Goal: Transaction & Acquisition: Obtain resource

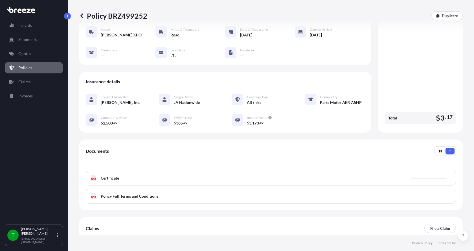
scroll to position [27, 0]
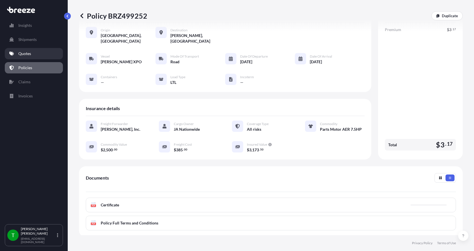
click at [30, 54] on p "Quotes" at bounding box center [24, 54] width 13 height 6
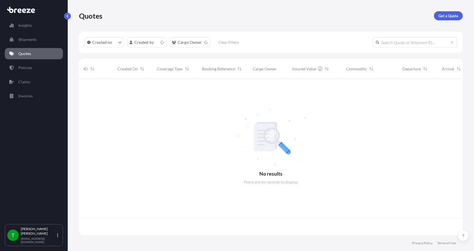
scroll to position [155, 380]
click at [443, 13] on p "Get a Quote" at bounding box center [449, 16] width 20 height 6
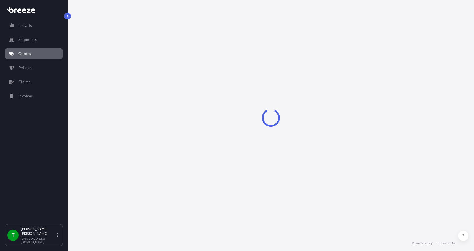
select select "Sea"
select select "1"
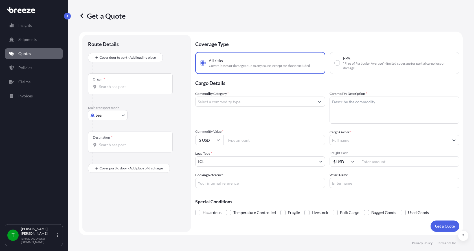
click at [105, 114] on body "Insights Shipments Quotes Policies Claims Invoices T [PERSON_NAME] [EMAIL_ADDRE…" at bounding box center [237, 125] width 474 height 251
click at [108, 148] on div "Road" at bounding box center [107, 150] width 35 height 10
select select "Road"
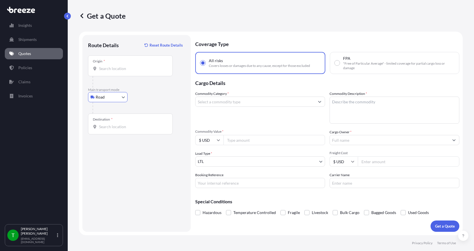
drag, startPoint x: 104, startPoint y: 71, endPoint x: 106, endPoint y: 67, distance: 4.1
click at [104, 69] on input "Origin *" at bounding box center [132, 69] width 67 height 6
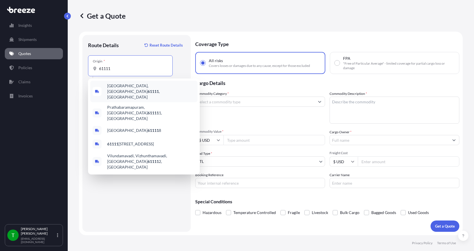
click at [112, 88] on span "[GEOGRAPHIC_DATA] , [GEOGRAPHIC_DATA]" at bounding box center [151, 91] width 88 height 17
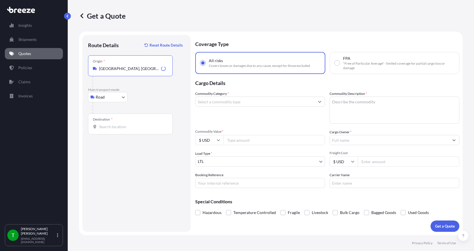
type input "[GEOGRAPHIC_DATA], [GEOGRAPHIC_DATA]"
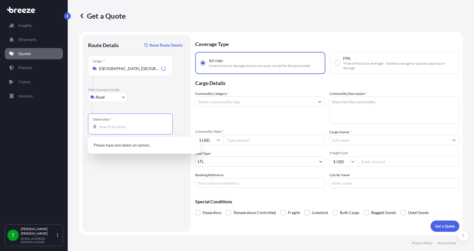
click at [101, 125] on input "Destination *" at bounding box center [132, 127] width 67 height 6
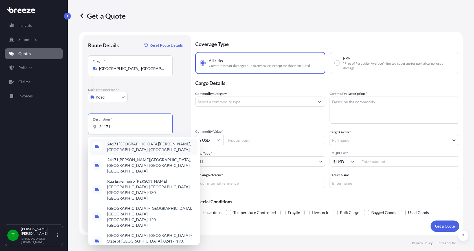
drag, startPoint x: 119, startPoint y: 127, endPoint x: 86, endPoint y: 125, distance: 33.1
click at [86, 125] on div "Route Details Reset Route Details Place of loading Road Road Rail Origin * [GEO…" at bounding box center [136, 133] width 108 height 197
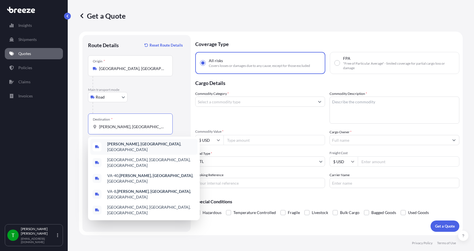
click at [113, 145] on b "[PERSON_NAME], [GEOGRAPHIC_DATA]" at bounding box center [143, 143] width 73 height 5
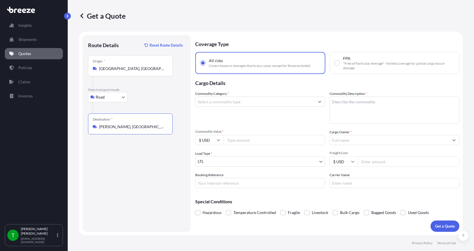
type input "[PERSON_NAME], [GEOGRAPHIC_DATA], [GEOGRAPHIC_DATA]"
click at [234, 103] on input "Commodity Category *" at bounding box center [255, 102] width 119 height 10
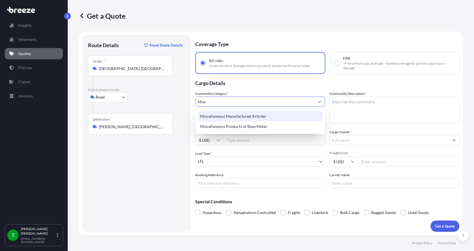
click at [228, 113] on div "Miscellaneous Manufactured Articles" at bounding box center [260, 116] width 125 height 10
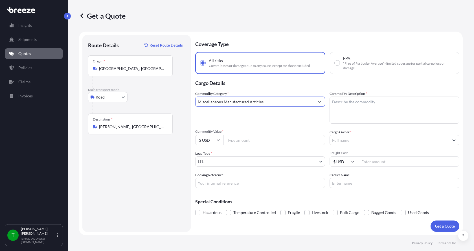
type input "Miscellaneous Manufactured Articles"
click at [335, 99] on textarea "Commodity Description *" at bounding box center [395, 110] width 130 height 27
type textarea "Parts Motor AER 7.5HP"
click at [252, 142] on input "Commodity Value *" at bounding box center [275, 140] width 102 height 10
click at [240, 139] on input "Commodity Value *" at bounding box center [275, 140] width 102 height 10
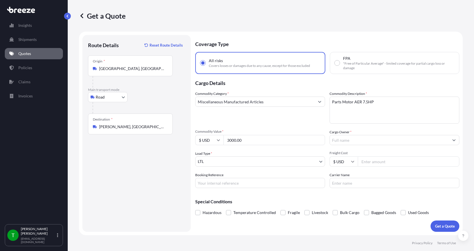
type input "3000.00"
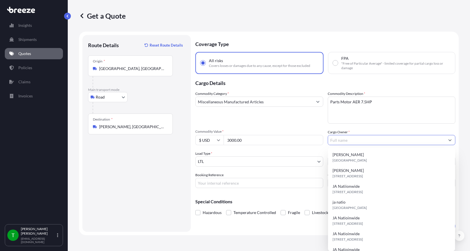
click at [355, 137] on input "Cargo Owner *" at bounding box center [386, 140] width 117 height 10
type input "JA Nationwide"
click at [218, 184] on input "Booking Reference" at bounding box center [259, 183] width 128 height 10
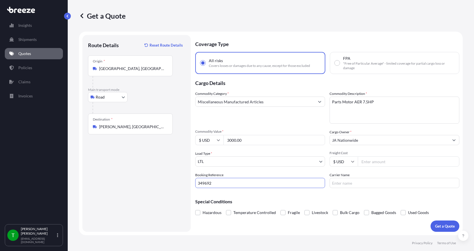
type input "349692"
click at [388, 162] on input "Freight Cost" at bounding box center [409, 161] width 102 height 10
click at [363, 181] on input "Carrier Name" at bounding box center [395, 183] width 130 height 10
click at [342, 26] on div "Get a Quote" at bounding box center [271, 16] width 384 height 32
click at [377, 162] on input "Freight Cost" at bounding box center [409, 161] width 102 height 10
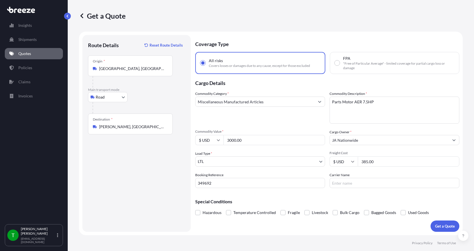
type input "385.00"
click at [353, 185] on input "Carrier Name" at bounding box center [395, 183] width 130 height 10
type input "X"
type input "[PERSON_NAME] XPO"
click at [439, 224] on p "Get a Quote" at bounding box center [445, 226] width 20 height 6
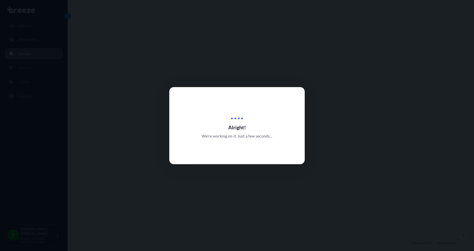
select select "Road"
select select "1"
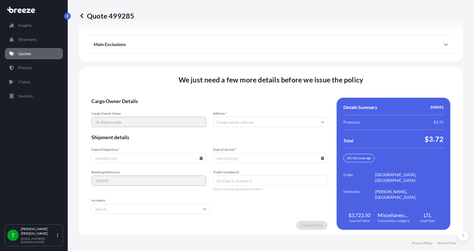
scroll to position [743, 0]
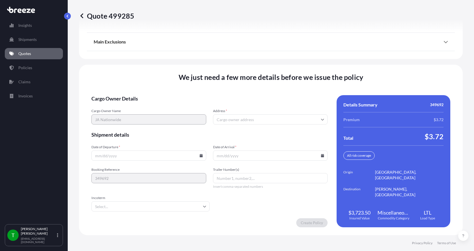
click at [230, 117] on input "Address *" at bounding box center [270, 119] width 115 height 10
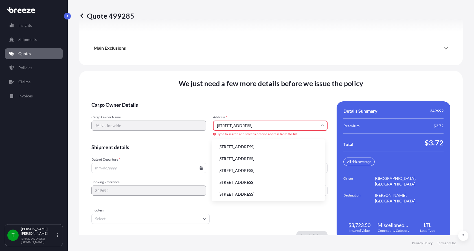
click at [227, 144] on li "[STREET_ADDRESS]" at bounding box center [268, 146] width 109 height 11
type input "[STREET_ADDRESS]"
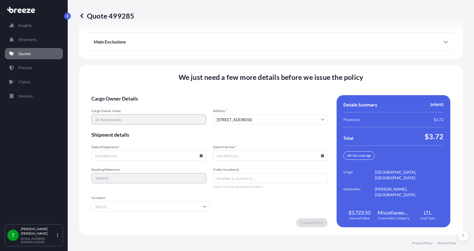
click at [200, 156] on icon at bounding box center [201, 155] width 3 height 3
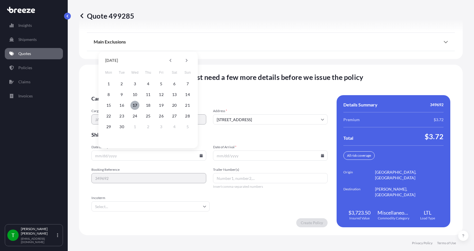
click at [136, 106] on button "17" at bounding box center [134, 105] width 9 height 9
type input "[DATE]"
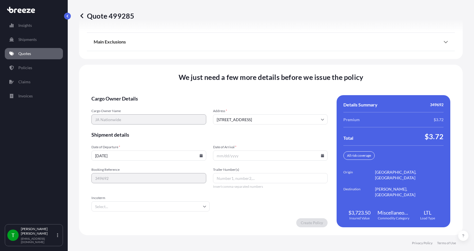
click at [136, 122] on button "17" at bounding box center [138, 124] width 7 height 5
click at [322, 156] on icon at bounding box center [322, 155] width 3 height 3
click at [228, 117] on button "22" at bounding box center [228, 116] width 9 height 9
type input "[DATE]"
click at [235, 128] on button "22" at bounding box center [238, 130] width 7 height 5
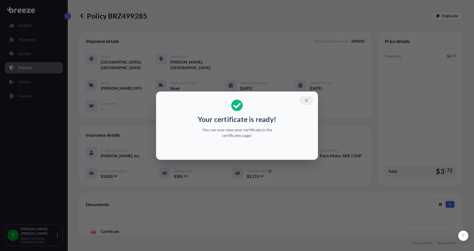
click at [305, 100] on icon "button" at bounding box center [306, 100] width 5 height 5
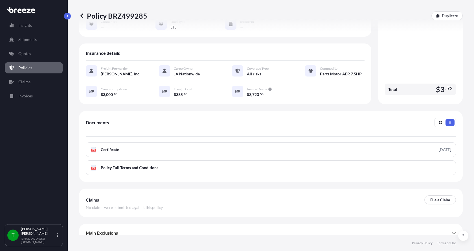
scroll to position [83, 0]
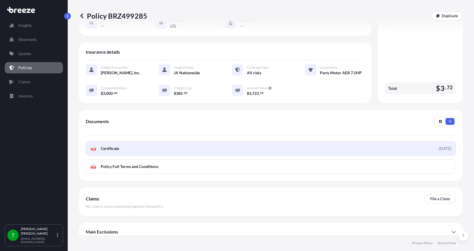
click at [93, 148] on text "PDF" at bounding box center [94, 149] width 4 height 2
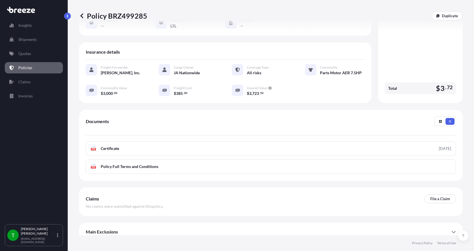
click at [74, 32] on div "Policy BRZ499285 Duplicate Shipment details Booking Reference : 349692 Origin […" at bounding box center [271, 117] width 407 height 235
